Goal: Task Accomplishment & Management: Use online tool/utility

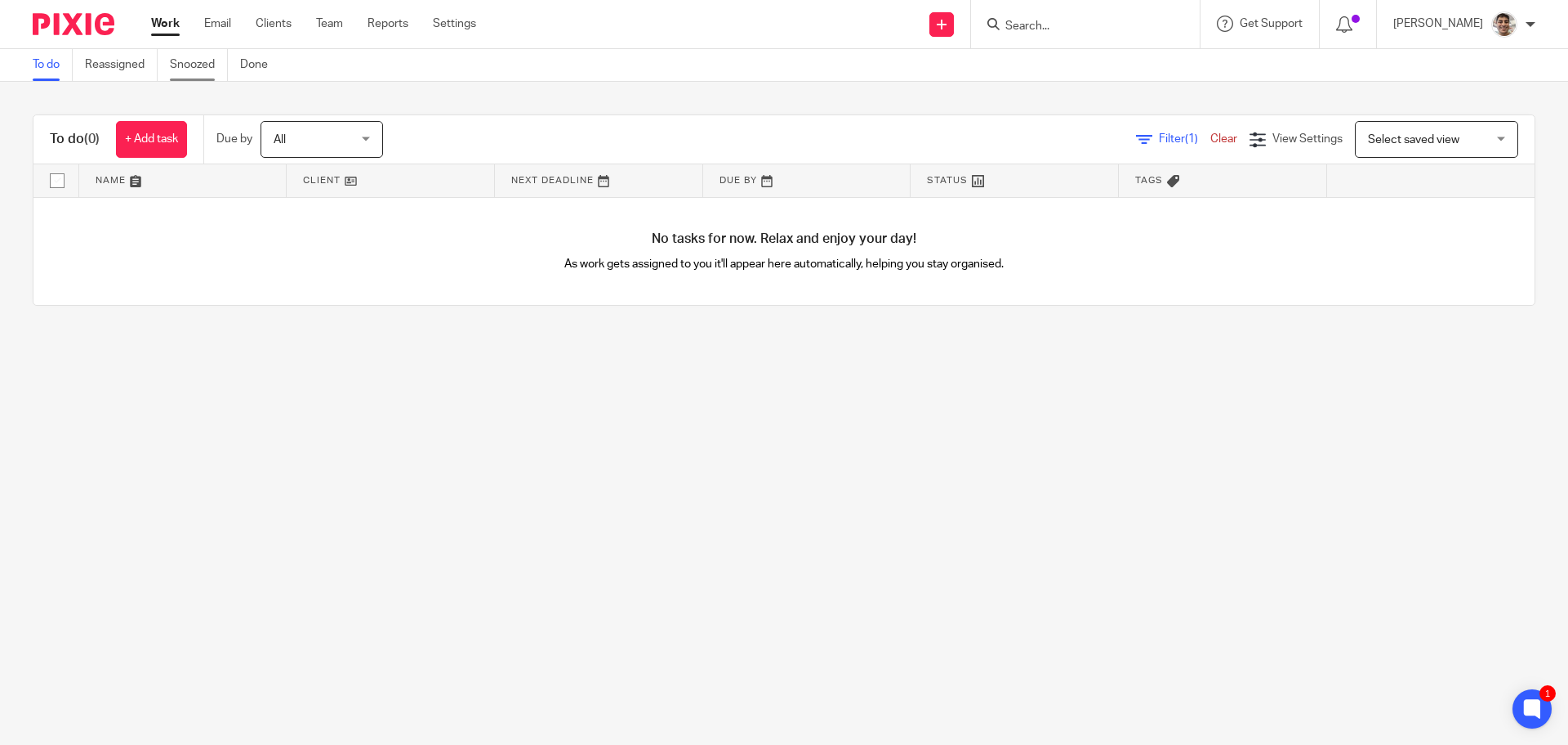
click at [207, 69] on link "Snoozed" at bounding box center [199, 65] width 58 height 32
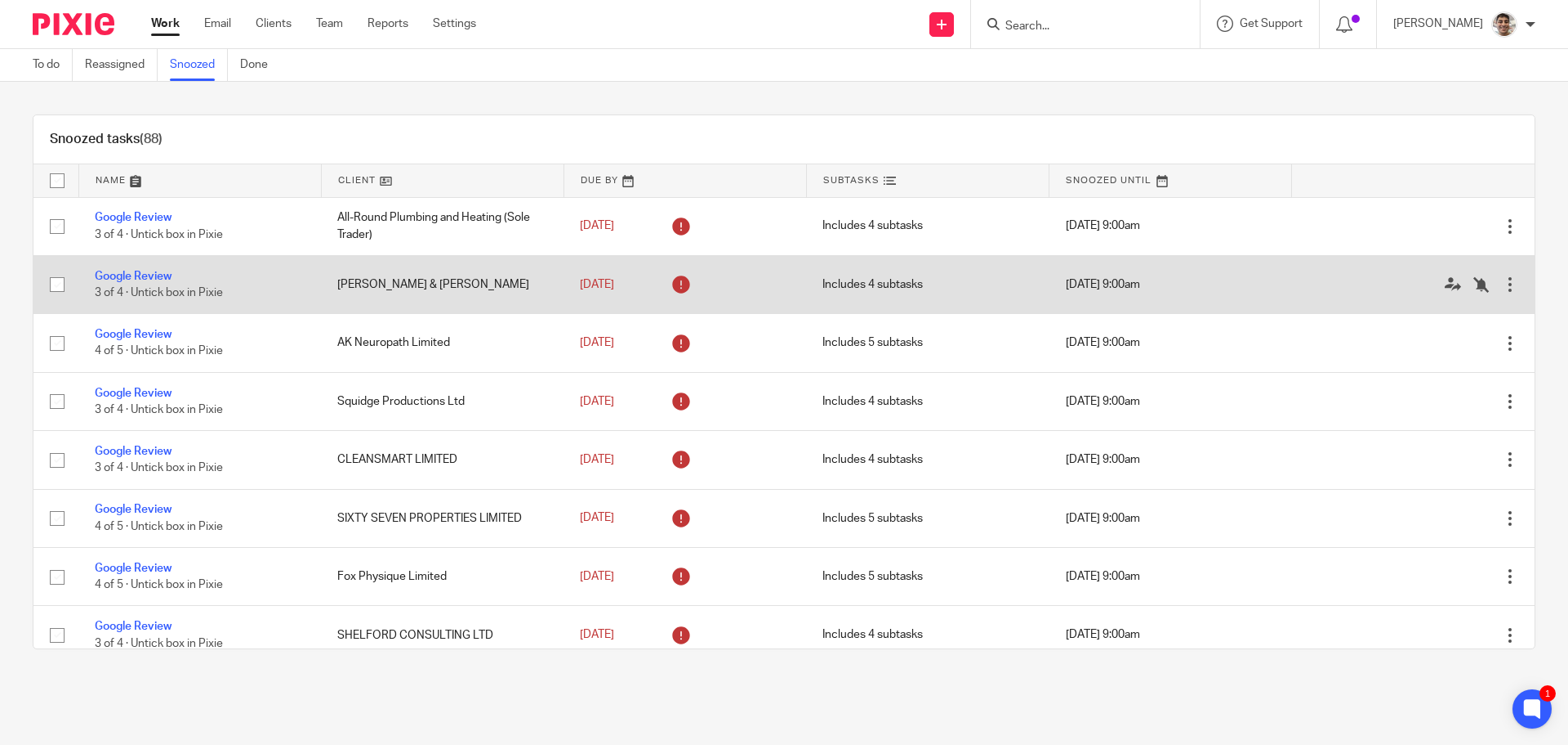
scroll to position [3008, 0]
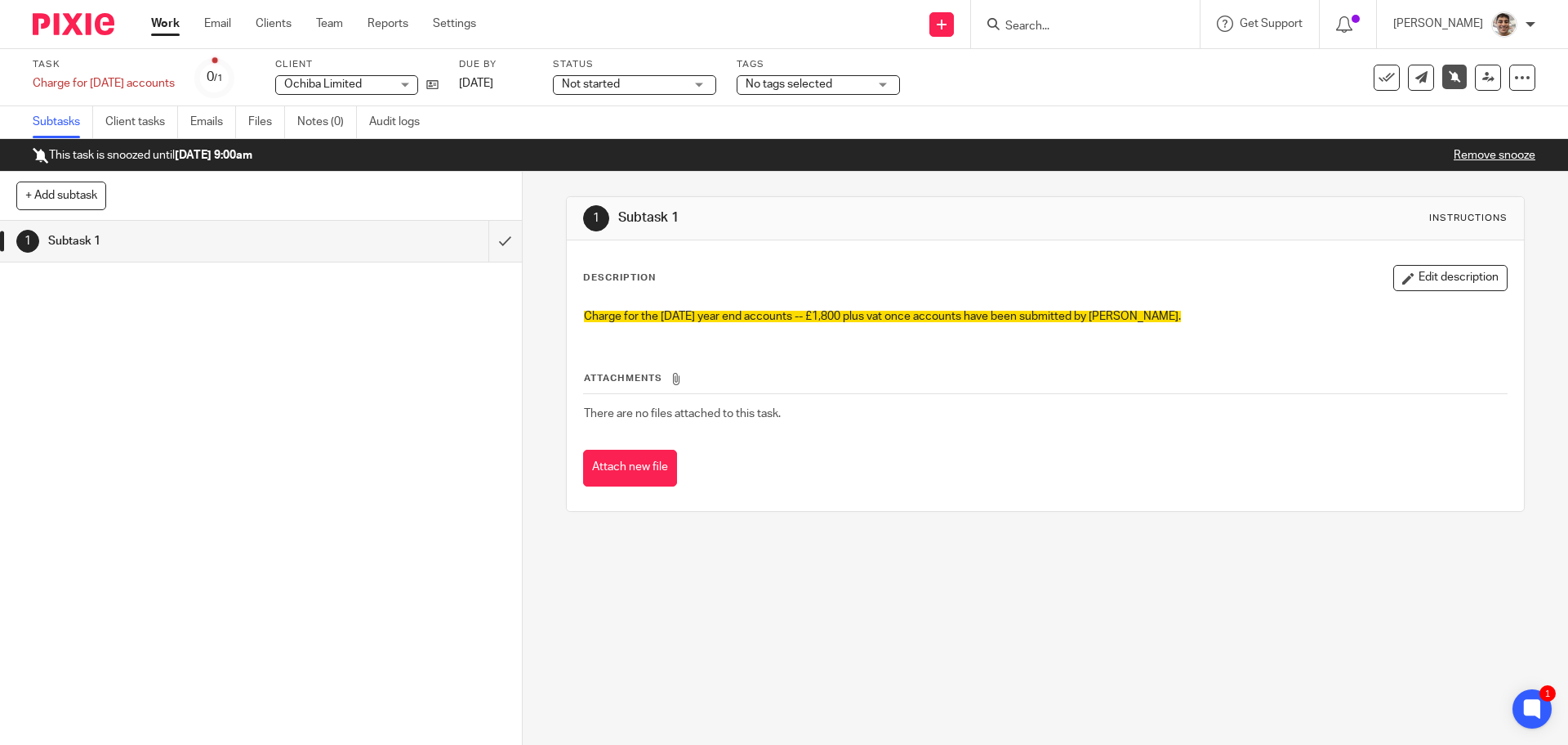
click at [1477, 150] on link "Remove snooze" at bounding box center [1495, 155] width 82 height 11
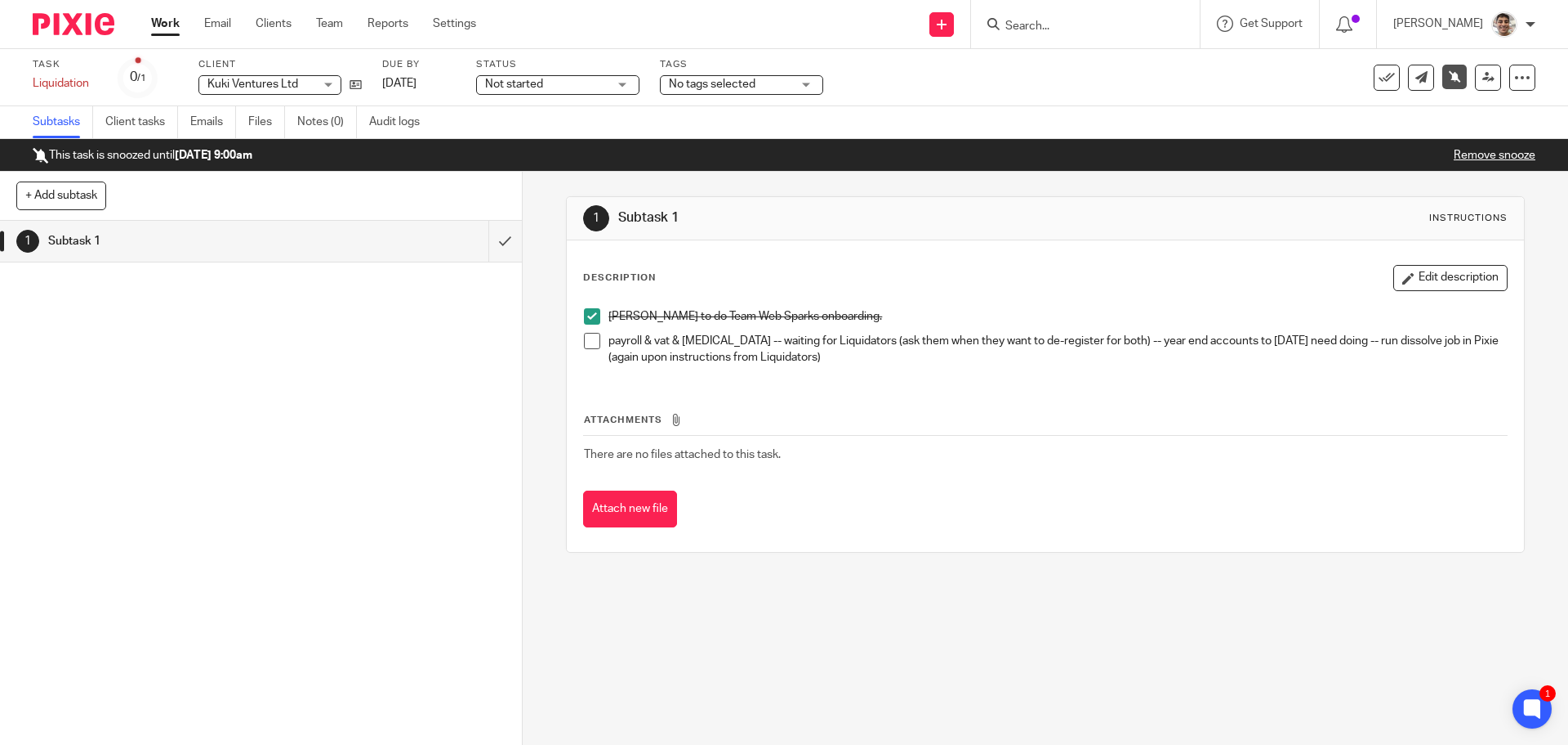
click at [1460, 160] on link "Remove snooze" at bounding box center [1495, 155] width 82 height 11
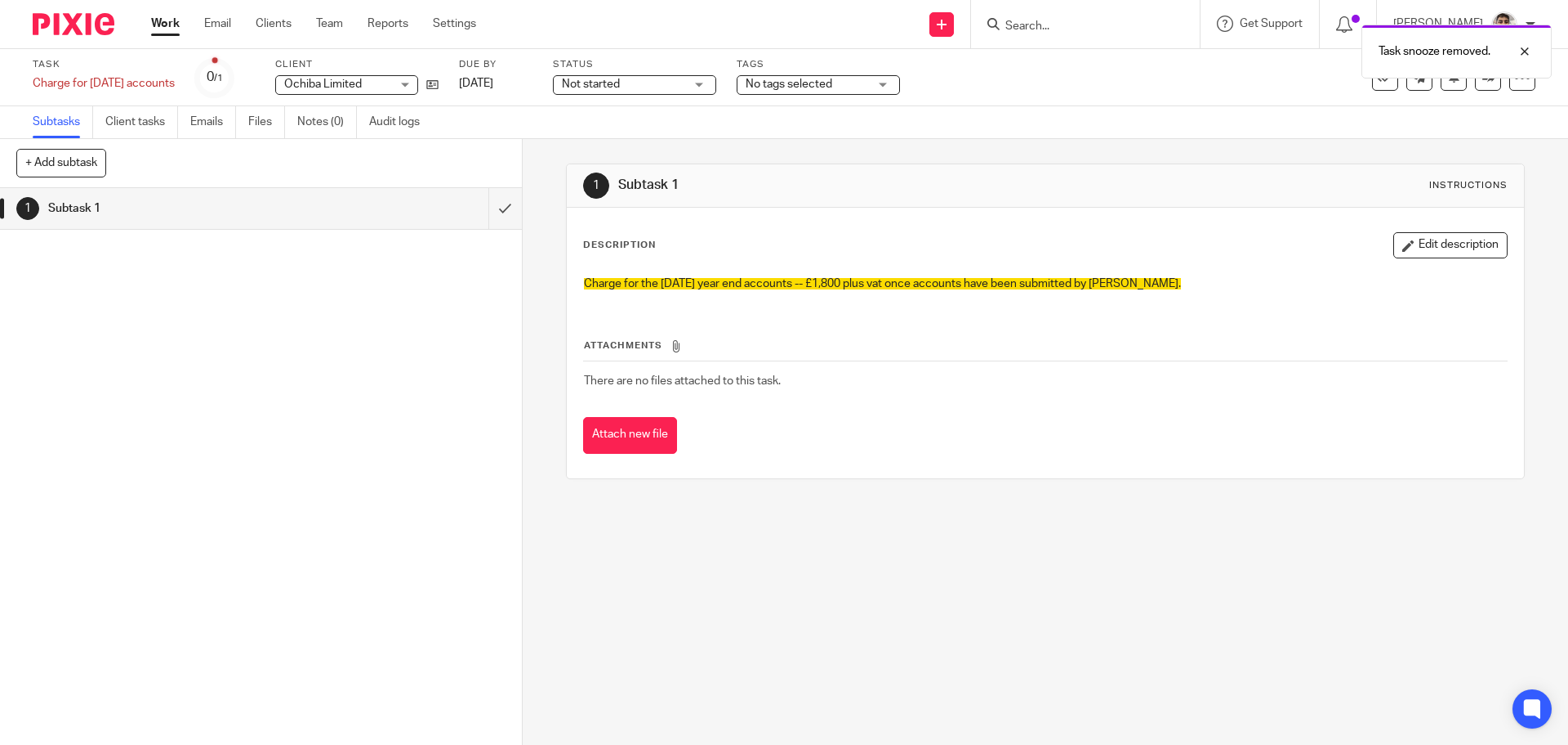
click at [937, 512] on div "1 Subtask 1 Instructions Description Edit description Charge for the Dec24 year…" at bounding box center [1045, 442] width 1045 height 606
click at [872, 557] on div "1 Subtask 1 Instructions Description Edit description Charge for the Dec24 year…" at bounding box center [1045, 442] width 1045 height 606
click at [959, 523] on div "1 Subtask 1 Instructions Description Edit description Charge for the Dec24 year…" at bounding box center [1045, 442] width 1045 height 606
click at [943, 567] on div "1 Subtask 1 Instructions Description Edit description Charge for the Dec24 year…" at bounding box center [1045, 442] width 1045 height 606
click at [962, 541] on div "1 Subtask 1 Instructions Description Edit description Charge for the Dec24 year…" at bounding box center [1045, 442] width 1045 height 606
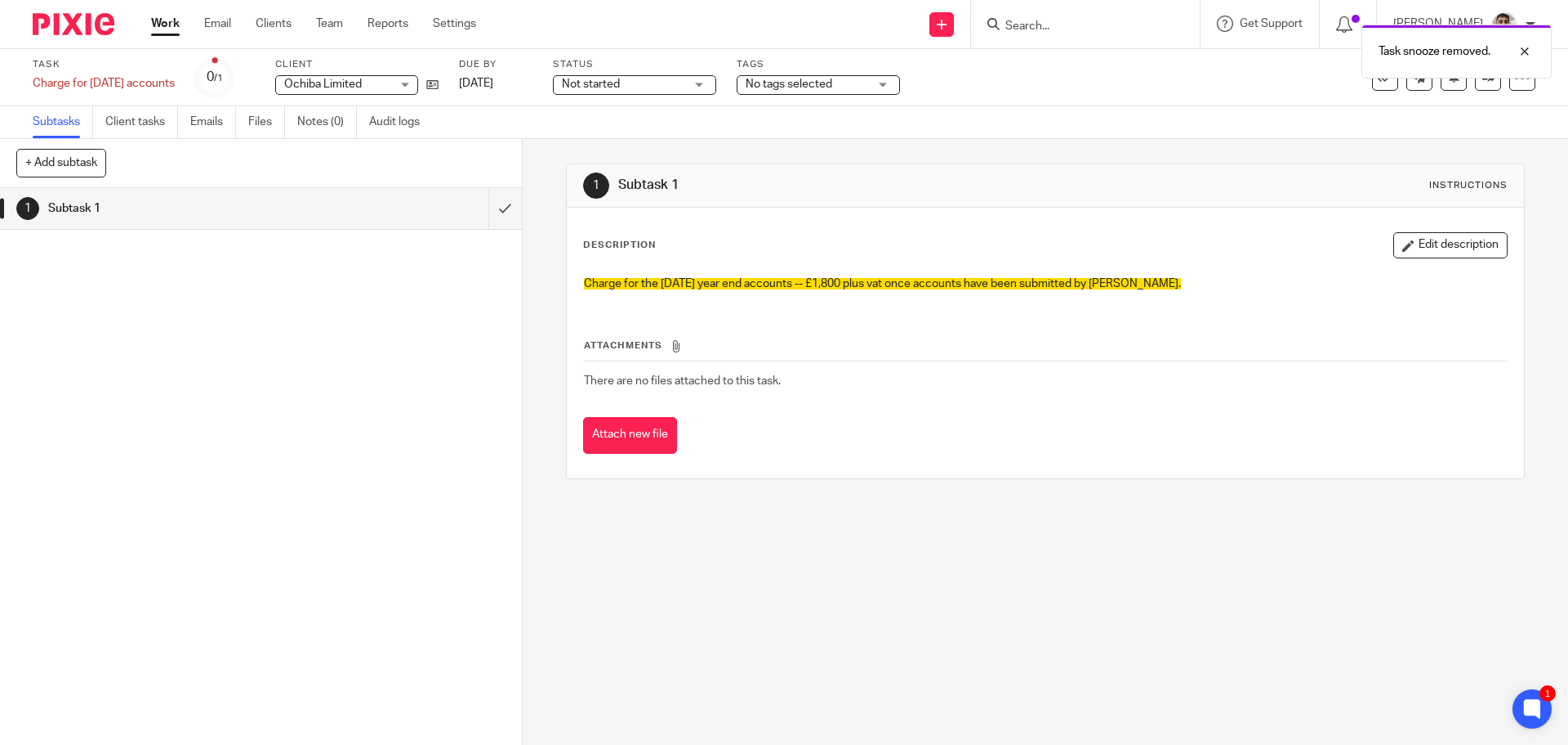
click at [901, 571] on div "1 Subtask 1 Instructions Description Edit description Charge for the Dec24 year…" at bounding box center [1045, 442] width 1045 height 606
click at [1012, 570] on div "1 Subtask 1 Instructions Description Edit description Charge for the Dec24 year…" at bounding box center [1045, 442] width 1045 height 606
click at [1080, 559] on div "1 Subtask 1 Instructions Description Edit description Charge for the Dec24 year…" at bounding box center [1045, 442] width 1045 height 606
click at [1105, 529] on div "1 Subtask 1 Instructions Description Edit description Charge for the Dec24 year…" at bounding box center [1045, 442] width 1045 height 606
click at [1060, 582] on div "1 Subtask 1 Instructions Description Edit description Charge for the Dec24 year…" at bounding box center [1045, 442] width 1045 height 606
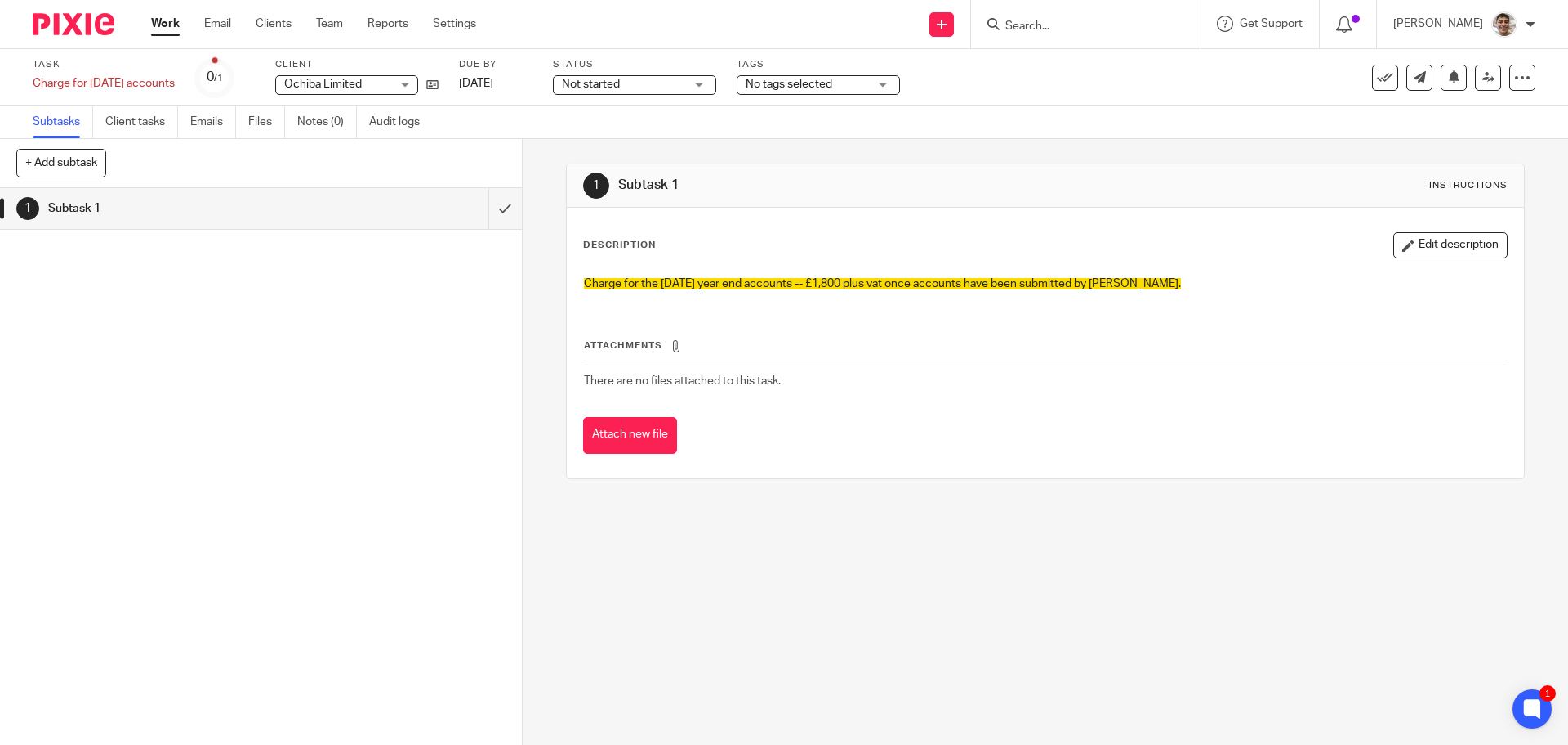
click at [1105, 559] on div "1 Subtask 1 Instructions Description Edit description Charge for the Dec24 year…" at bounding box center [1045, 442] width 1045 height 606
click at [435, 85] on icon at bounding box center [432, 84] width 12 height 12
click at [493, 211] on input "submit" at bounding box center [261, 208] width 522 height 41
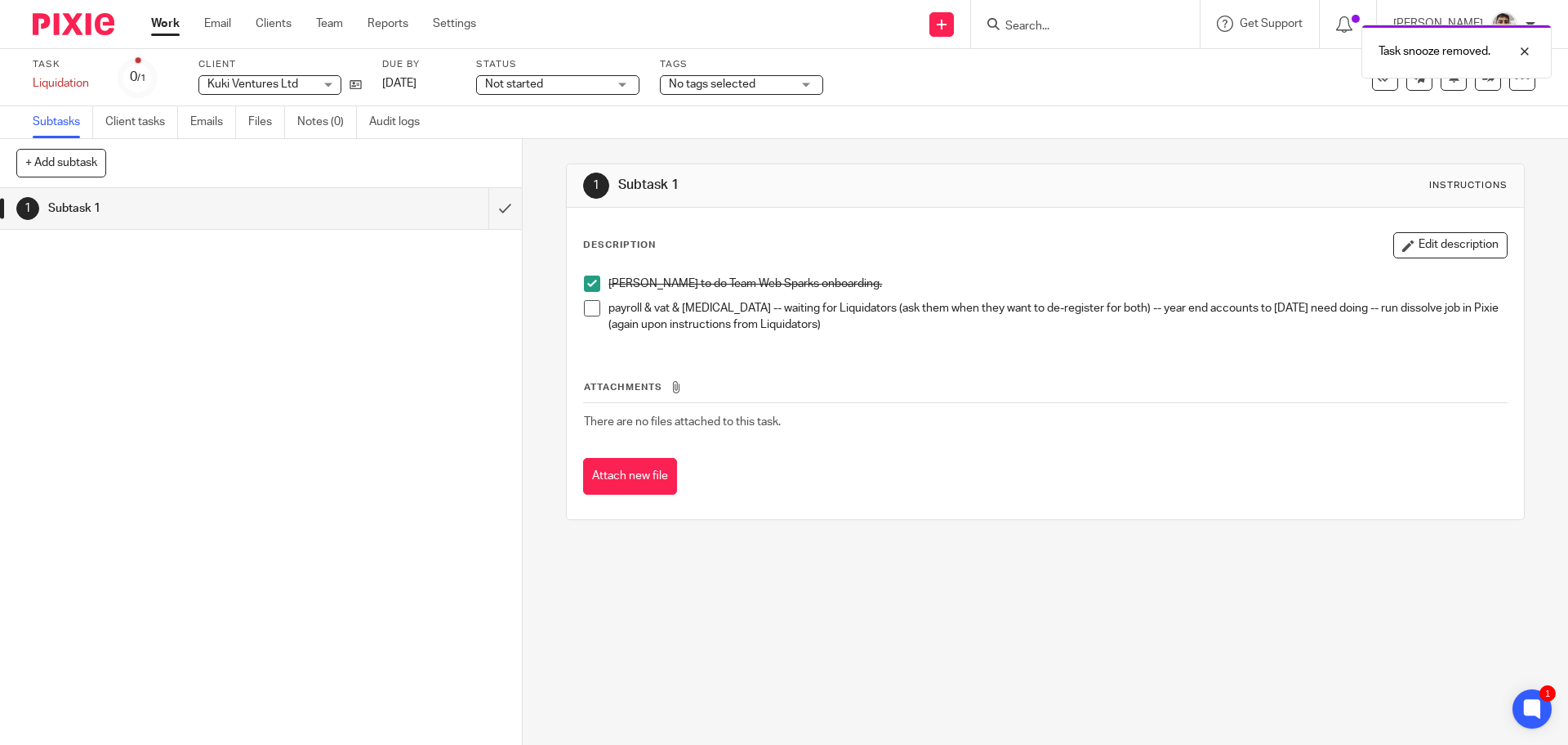
click at [702, 573] on div "1 Subtask 1 Instructions Description Edit description Chloe to do Team Web Spar…" at bounding box center [1045, 442] width 1045 height 606
click at [830, 572] on div "1 Subtask 1 Instructions Description Edit description Chloe to do Team Web Spar…" at bounding box center [1045, 442] width 1045 height 606
click at [813, 565] on div "1 Subtask 1 Instructions Description Edit description Chloe to do Team Web Spar…" at bounding box center [1045, 442] width 1045 height 606
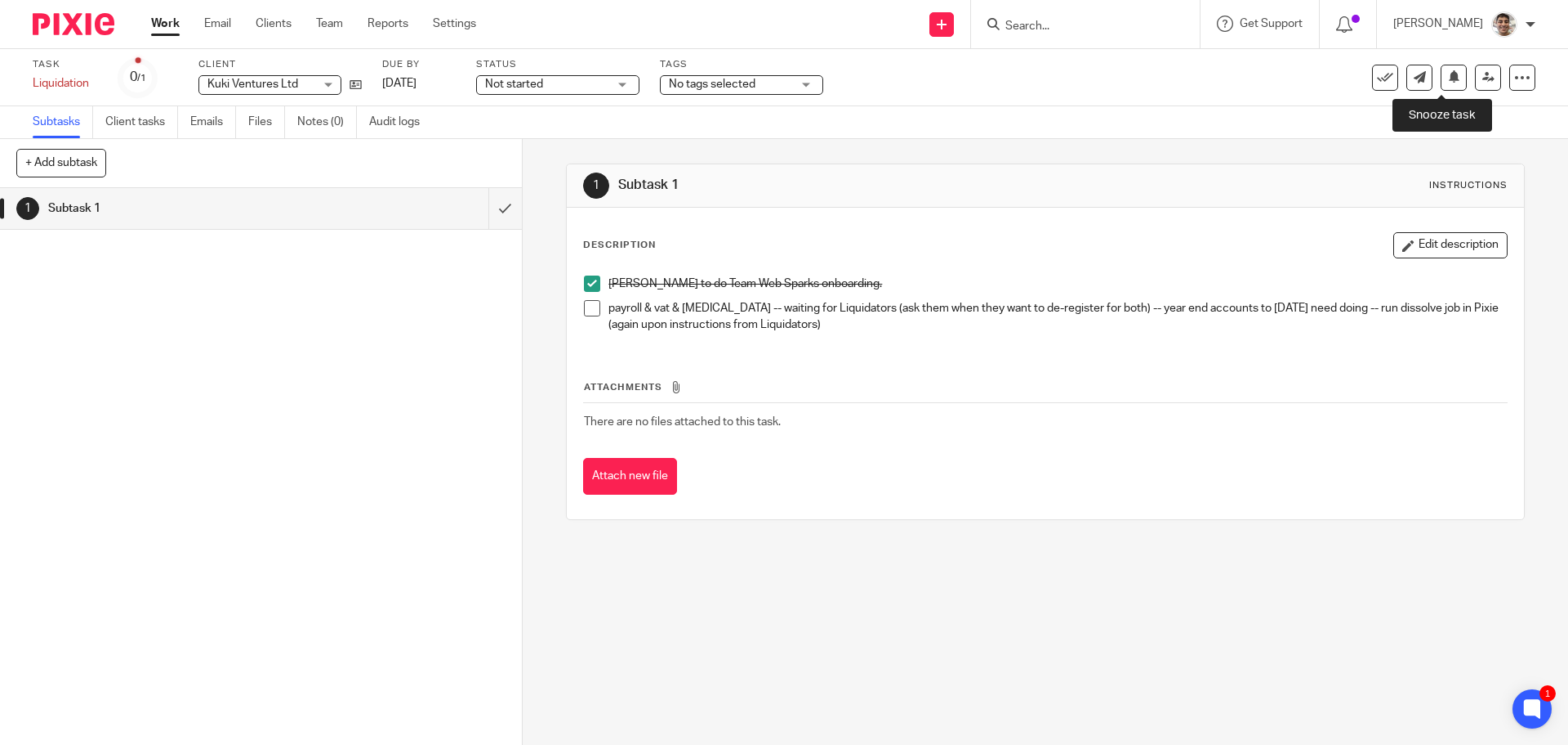
drag, startPoint x: 1447, startPoint y: 72, endPoint x: 1438, endPoint y: 92, distance: 21.9
click at [1448, 72] on icon at bounding box center [1454, 76] width 12 height 12
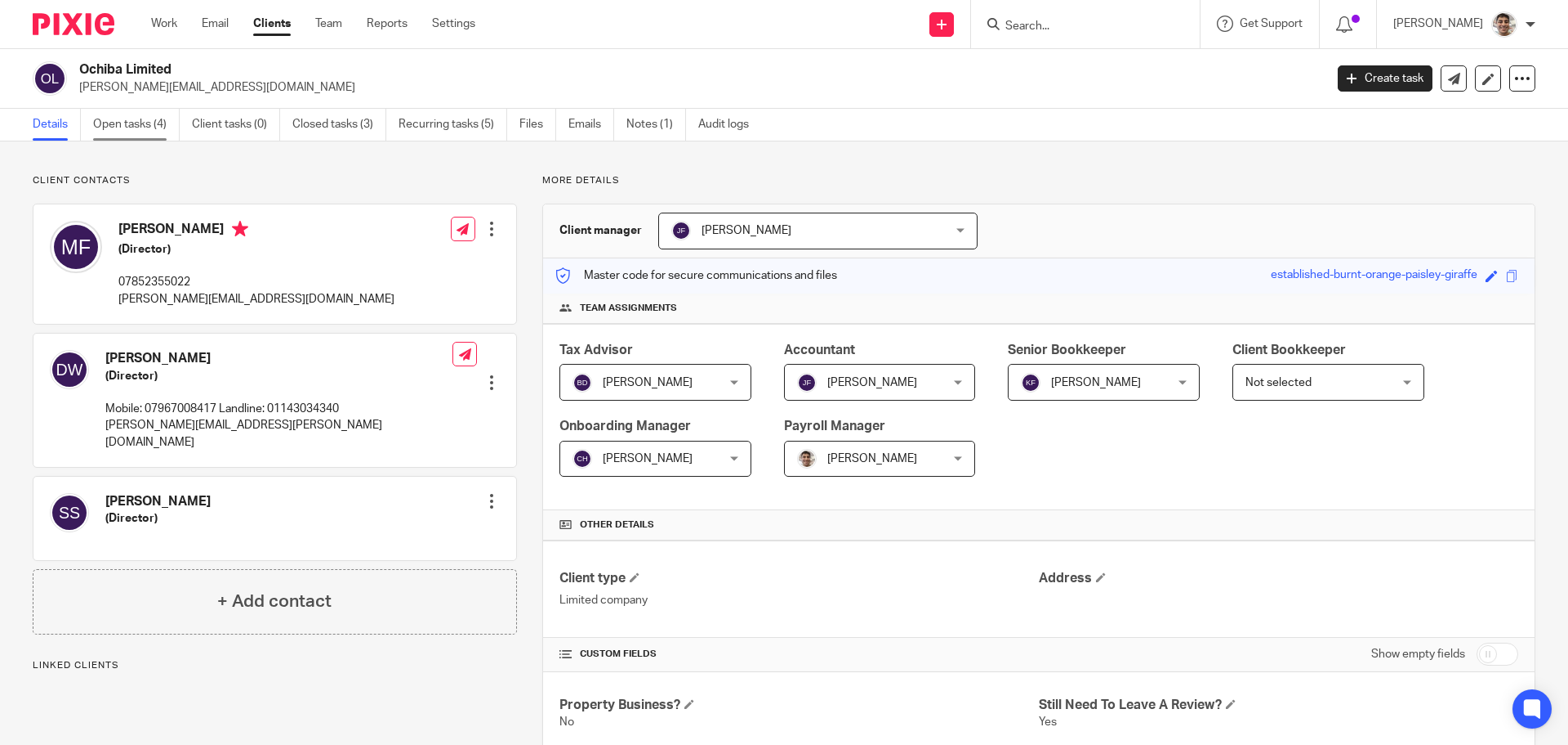
click at [145, 129] on link "Open tasks (4)" at bounding box center [136, 124] width 86 height 32
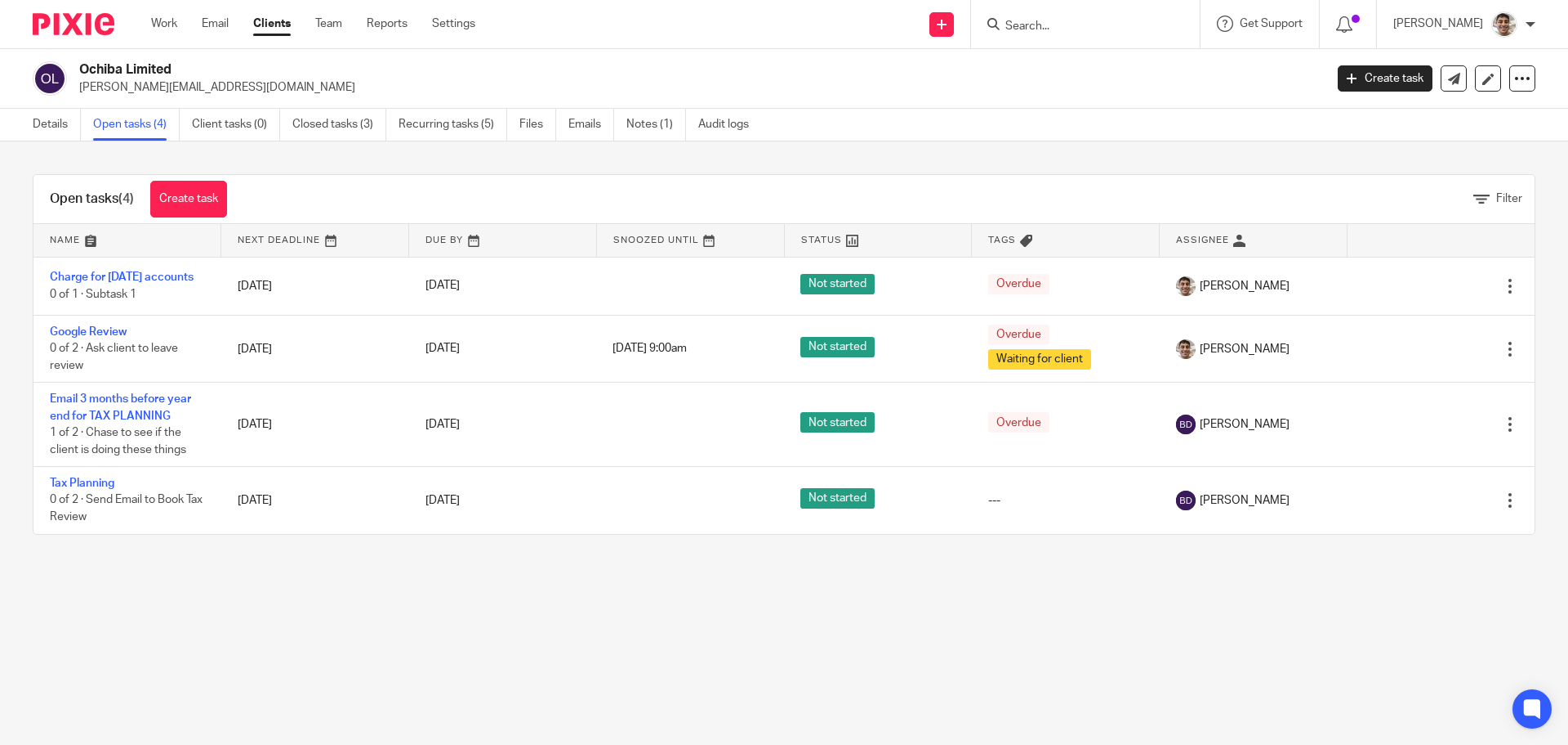
click at [438, 645] on main "Ochiba Limited [PERSON_NAME][EMAIL_ADDRESS][DOMAIN_NAME] Create task Update fro…" at bounding box center [784, 372] width 1568 height 745
click at [558, 643] on main "Ochiba Limited [PERSON_NAME][EMAIL_ADDRESS][DOMAIN_NAME] Create task Update fro…" at bounding box center [784, 372] width 1568 height 745
click at [442, 634] on main "Ochiba Limited [PERSON_NAME][EMAIL_ADDRESS][DOMAIN_NAME] Create task Update fro…" at bounding box center [784, 372] width 1568 height 745
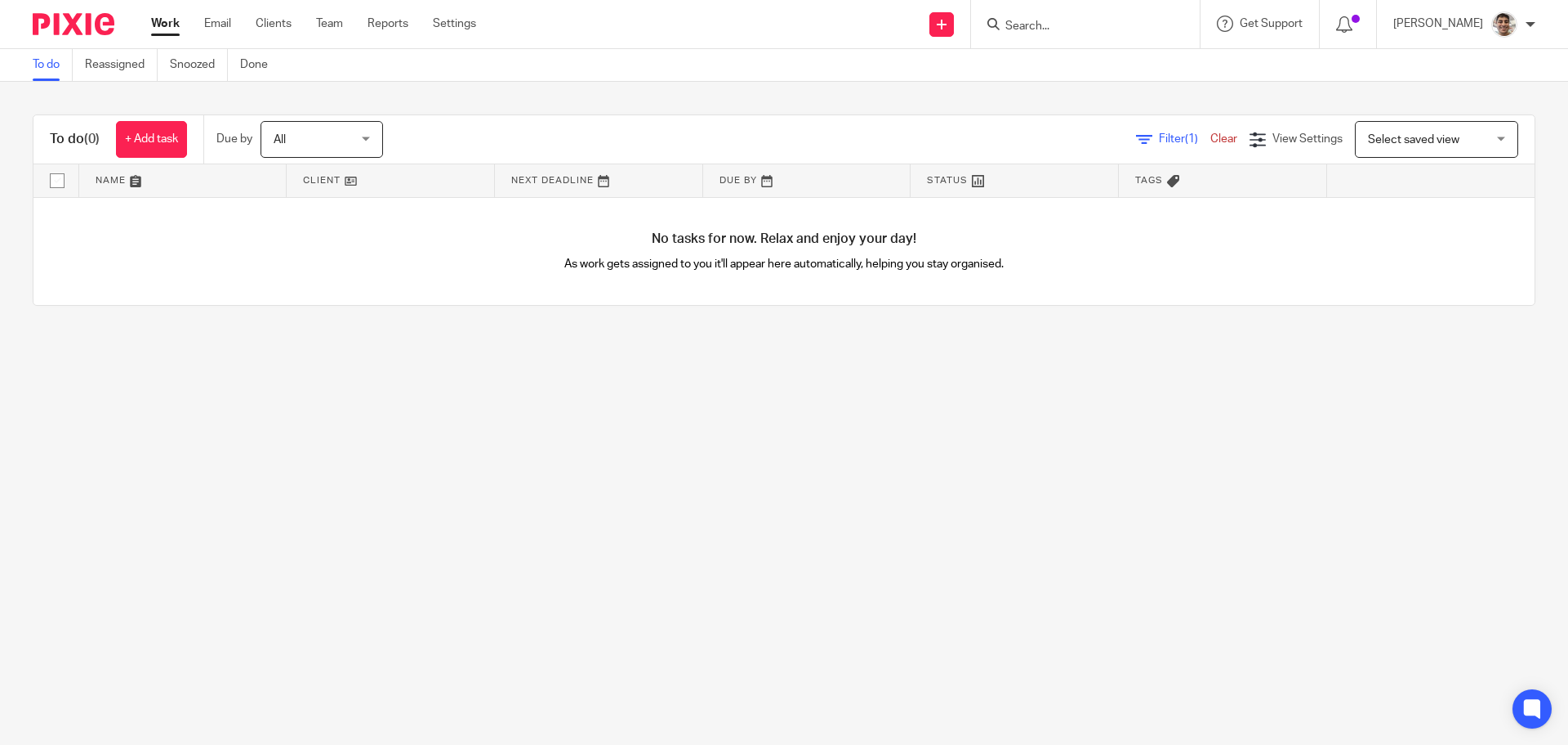
click at [454, 446] on main "To do Reassigned Snoozed Done To do (0) + Add task Due by All All [DATE] [DATE]…" at bounding box center [784, 372] width 1568 height 745
